Goal: Register for event/course

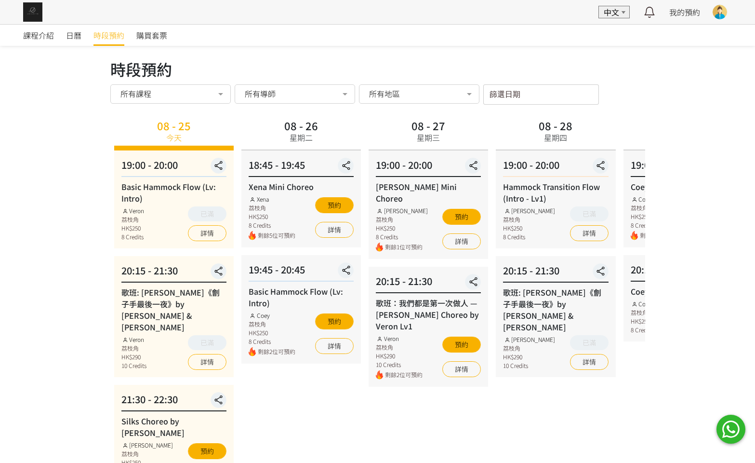
scroll to position [58, 0]
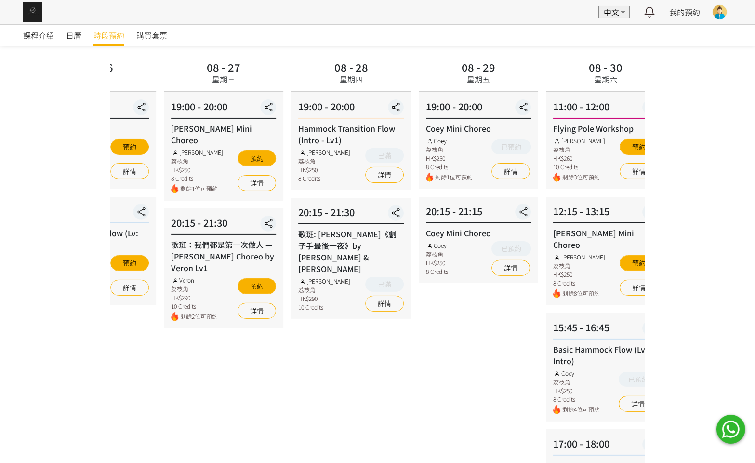
click at [240, 351] on div "08 - 27 星期三 19:00 - 20:00 [PERSON_NAME] Choreo [PERSON_NAME] 荔枝角 HK$250 8 Credi…" at bounding box center [223, 298] width 127 height 480
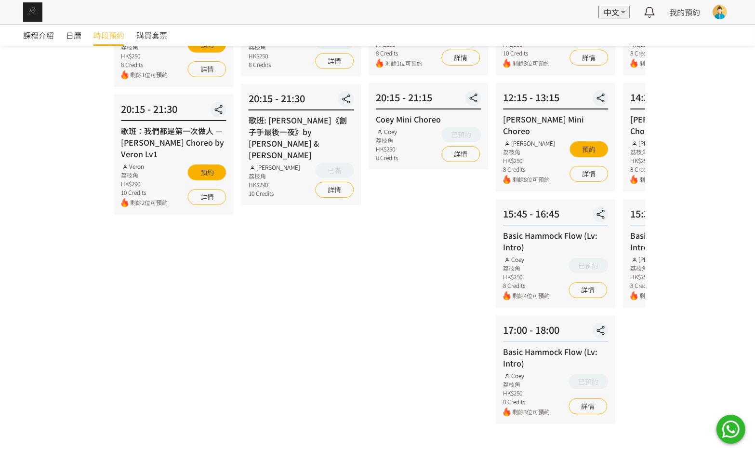
scroll to position [173, 0]
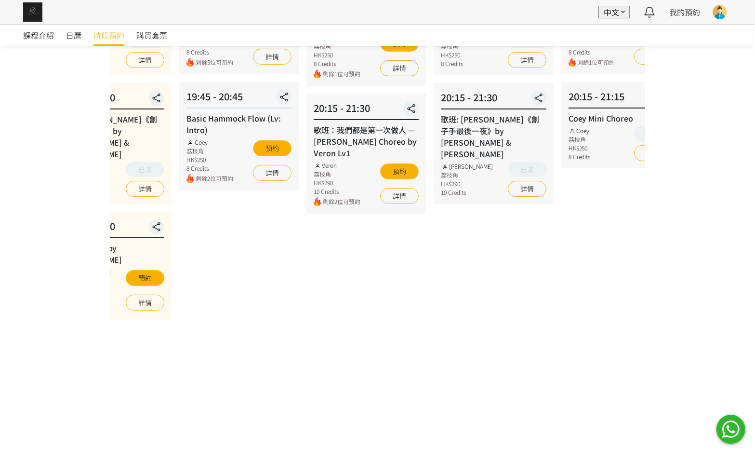
click at [428, 315] on div "08 - 27 星期三 19:00 - 20:00 [PERSON_NAME] Choreo [PERSON_NAME] 荔枝角 HK$250 8 Credi…" at bounding box center [366, 183] width 127 height 480
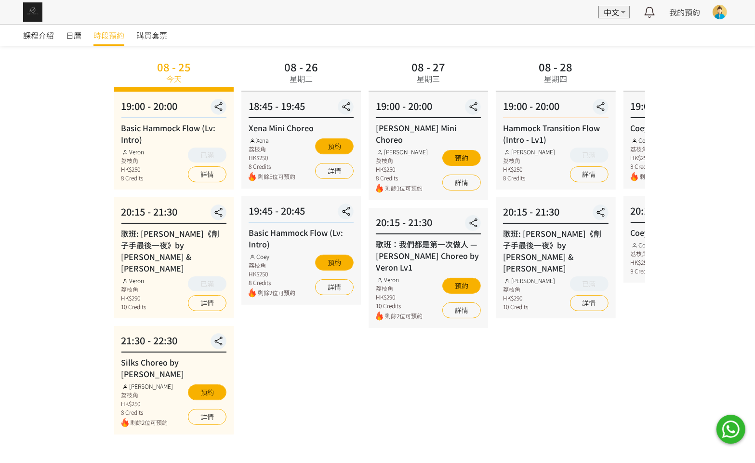
scroll to position [28, 0]
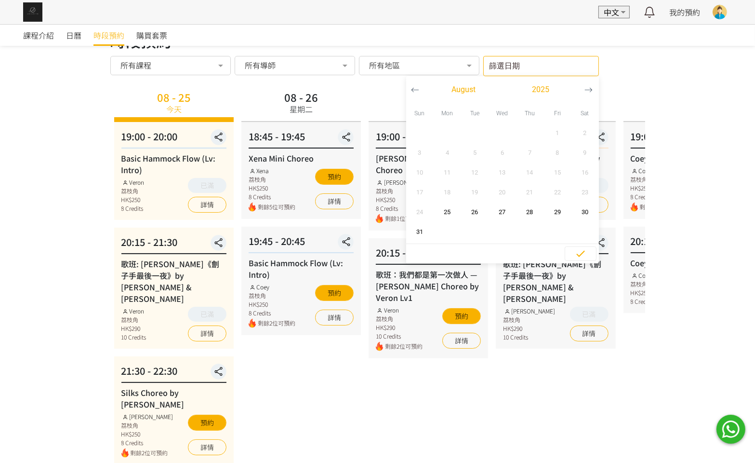
click at [585, 60] on input "篩選日期" at bounding box center [541, 66] width 116 height 20
click at [588, 89] on icon "button" at bounding box center [589, 90] width 8 height 8
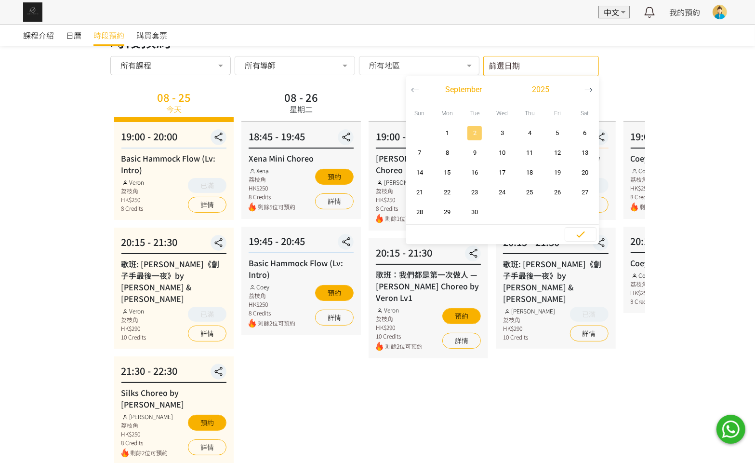
click at [478, 128] on span "2" at bounding box center [475, 133] width 22 height 10
type input "[DATE] - ..."
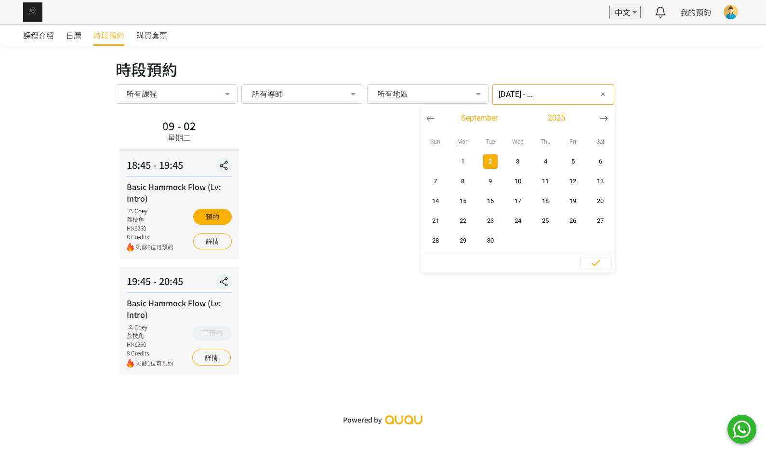
click at [467, 344] on div "09 - 02 星期二 18:45 - 19:45 Basic Hammock Flow (Lv: Intro) Coey 荔枝角 HK$250 8 Cred…" at bounding box center [383, 245] width 535 height 259
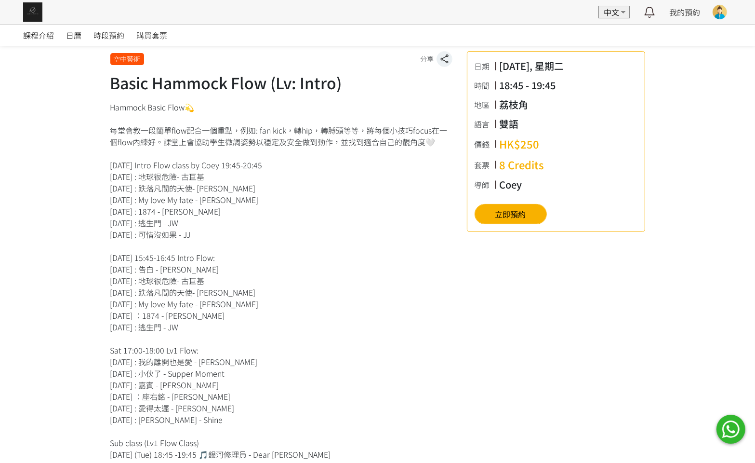
scroll to position [361, 0]
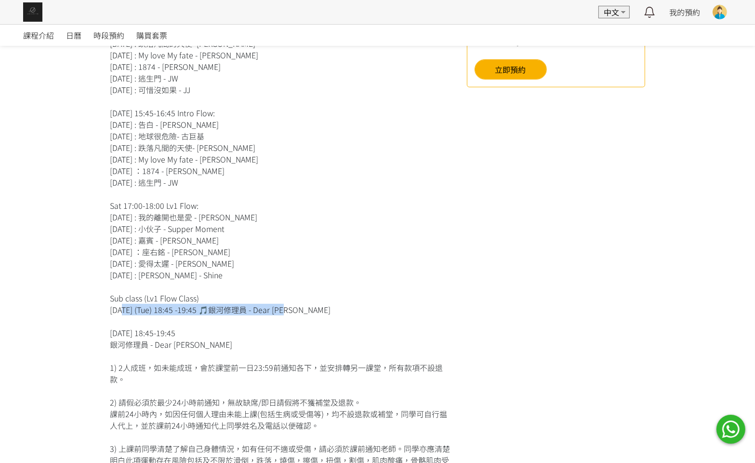
drag, startPoint x: 115, startPoint y: 306, endPoint x: 288, endPoint y: 307, distance: 173.0
click at [279, 304] on div "Hammock Basic Flow💫 每堂會教一段簡單flow配合一個重點，例如: fan kick，轉hip，轉膊頭等等，將每個小技巧focus在一個fl…" at bounding box center [281, 234] width 342 height 555
click at [292, 308] on div "Hammock Basic Flow💫 每堂會教一段簡單flow配合一個重點，例如: fan kick，轉hip，轉膊頭等等，將每個小技巧focus在一個fl…" at bounding box center [281, 234] width 342 height 555
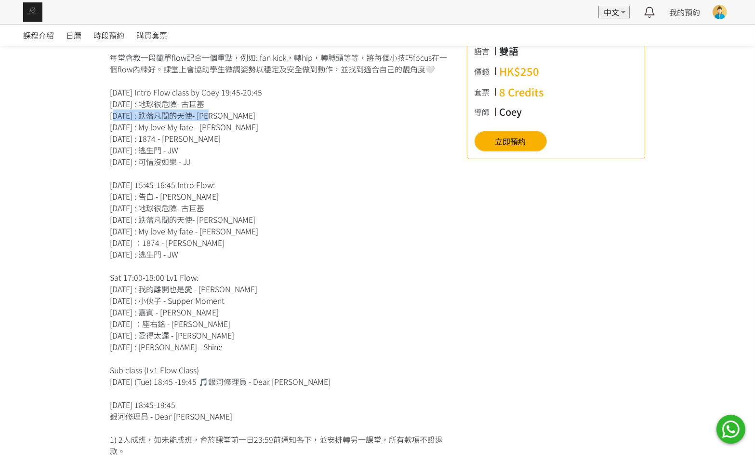
drag, startPoint x: 108, startPoint y: 114, endPoint x: 232, endPoint y: 115, distance: 123.4
click at [232, 115] on div "空中藝術 分享 Basic Hammock Flow (Lv: Intro) 日期 2025/09/02, 星期二 時間 18:45 - 19:45 地區 九…" at bounding box center [377, 425] width 549 height 922
click at [232, 115] on div "Hammock Basic Flow💫 每堂會教一段簡單flow配合一個重點，例如: fan kick，轉hip，轉膊頭等等，將每個小技巧focus在一個fl…" at bounding box center [281, 305] width 342 height 555
